Goal: Navigation & Orientation: Find specific page/section

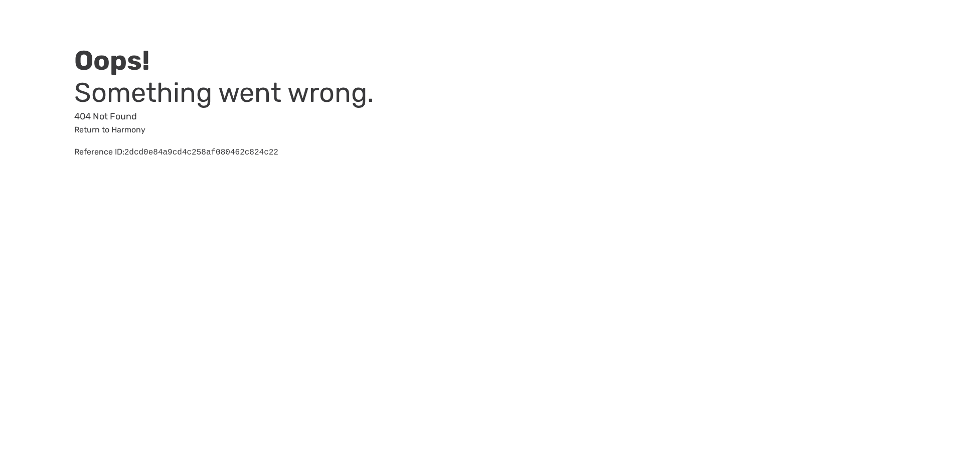
drag, startPoint x: 109, startPoint y: 130, endPoint x: 353, endPoint y: 144, distance: 244.6
click at [109, 130] on link "Return to Harmony" at bounding box center [109, 130] width 71 height 10
drag, startPoint x: 109, startPoint y: 128, endPoint x: 135, endPoint y: 136, distance: 27.1
click at [109, 128] on link "Return to Harmony" at bounding box center [109, 130] width 71 height 10
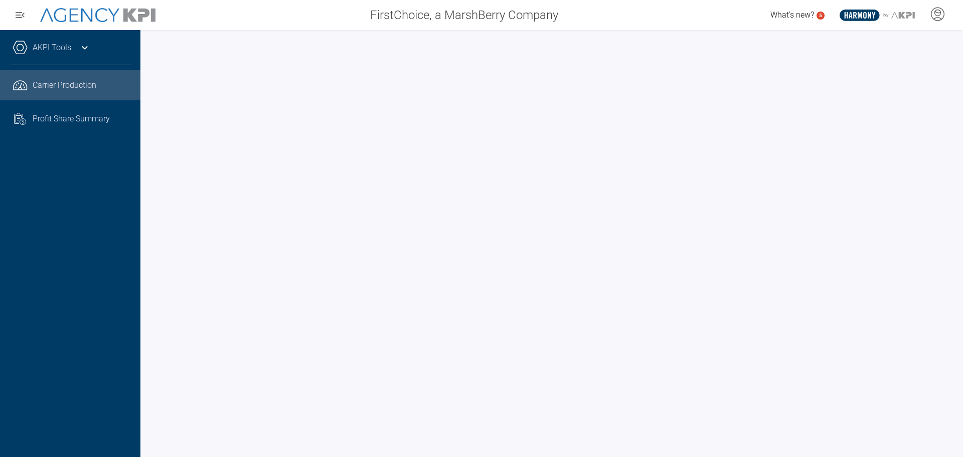
drag, startPoint x: 144, startPoint y: 243, endPoint x: 148, endPoint y: 249, distance: 7.5
click at [144, 243] on div at bounding box center [551, 243] width 822 height 427
click at [146, 256] on div at bounding box center [551, 243] width 822 height 427
click at [651, 8] on div "What's new? 5 .st0{fill:#003B66;} .st1{fill:#FFFFFF;} .st2{fill:#949698;} Layer…" at bounding box center [765, 15] width 398 height 20
